Goal: Navigation & Orientation: Go to known website

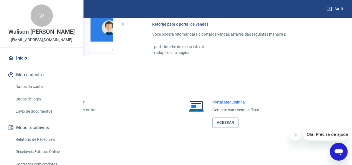
scroll to position [352, 0]
click at [74, 122] on link "Acessar" at bounding box center [61, 122] width 26 height 10
